Goal: Purchase product/service

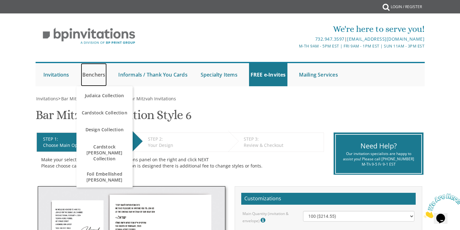
click at [94, 73] on link "Benchers" at bounding box center [94, 74] width 26 height 23
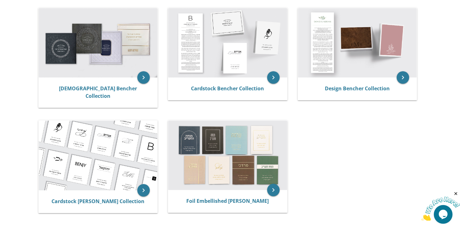
scroll to position [124, 0]
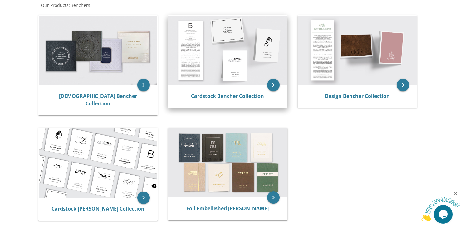
click at [204, 34] on img at bounding box center [227, 50] width 119 height 69
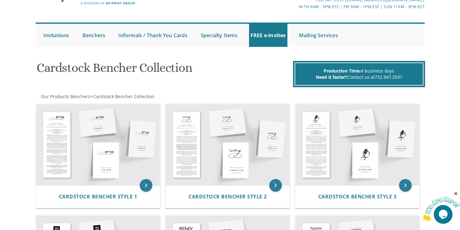
scroll to position [39, 0]
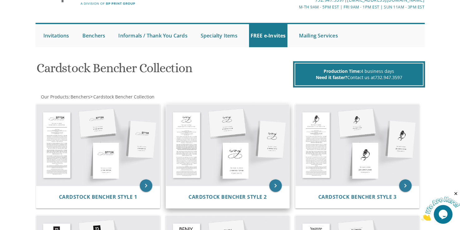
click at [209, 138] on img at bounding box center [228, 144] width 124 height 81
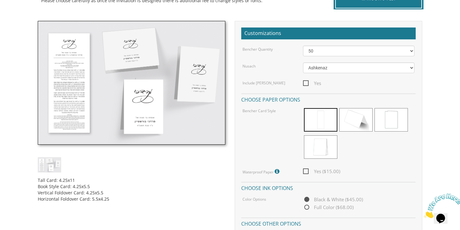
scroll to position [158, 0]
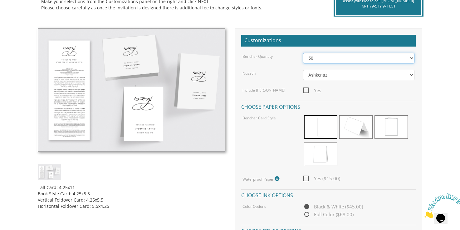
click at [312, 61] on select "50 60 70 80 90 100 125 150 175 200 225 250 275 300 325 350 375 400 425 450 475 …" at bounding box center [359, 58] width 112 height 11
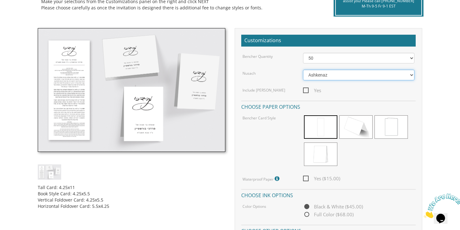
click at [312, 74] on select "Ashkenaz Edut Mizrach" at bounding box center [359, 75] width 112 height 11
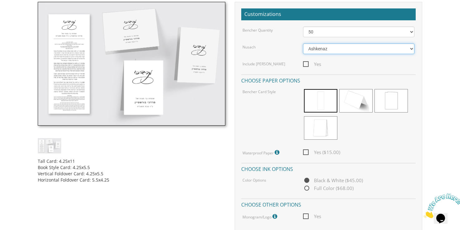
scroll to position [187, 0]
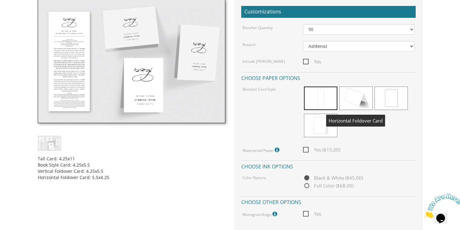
click at [354, 98] on span at bounding box center [355, 97] width 33 height 23
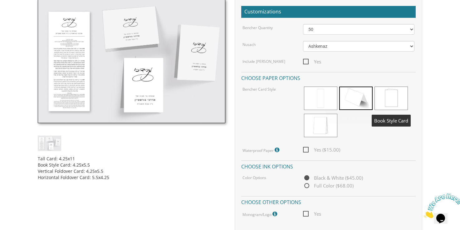
click at [390, 97] on span at bounding box center [390, 97] width 33 height 23
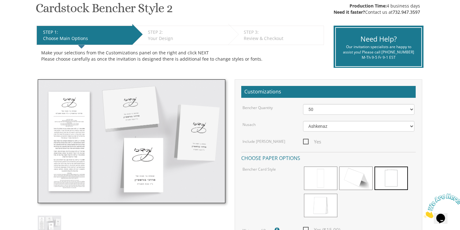
scroll to position [108, 0]
